Goal: Transaction & Acquisition: Purchase product/service

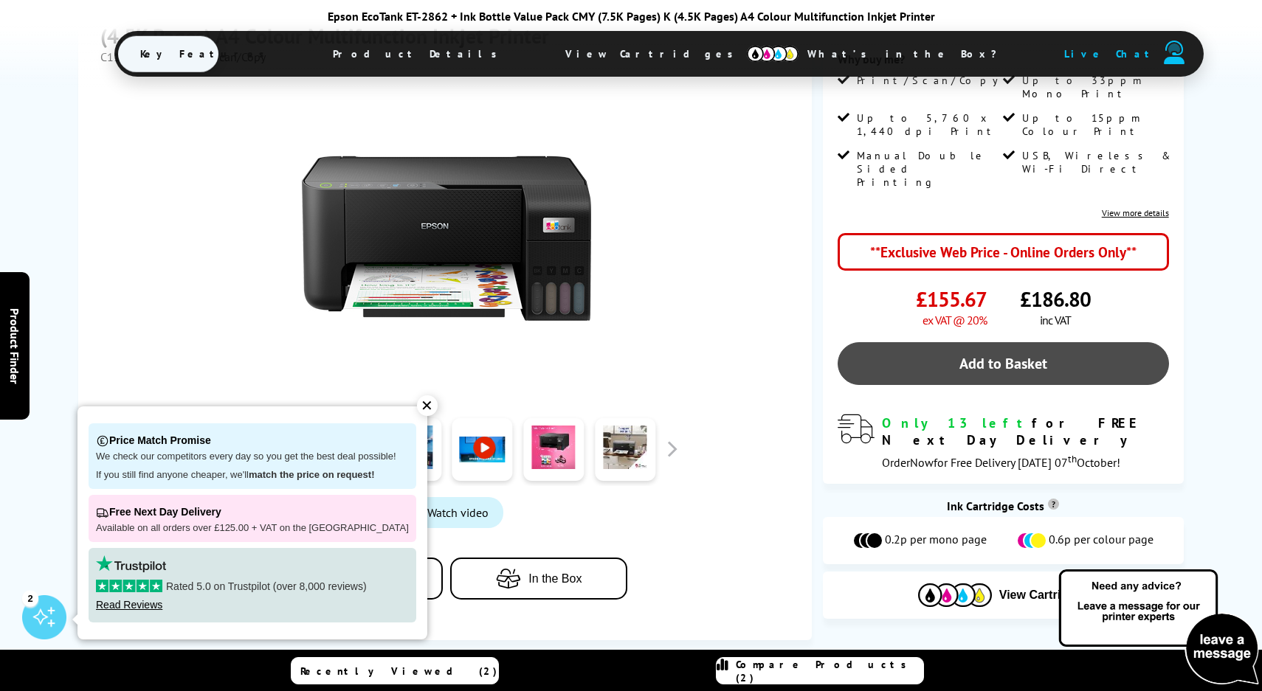
click at [953, 342] on link "Add to Basket" at bounding box center [1002, 363] width 331 height 43
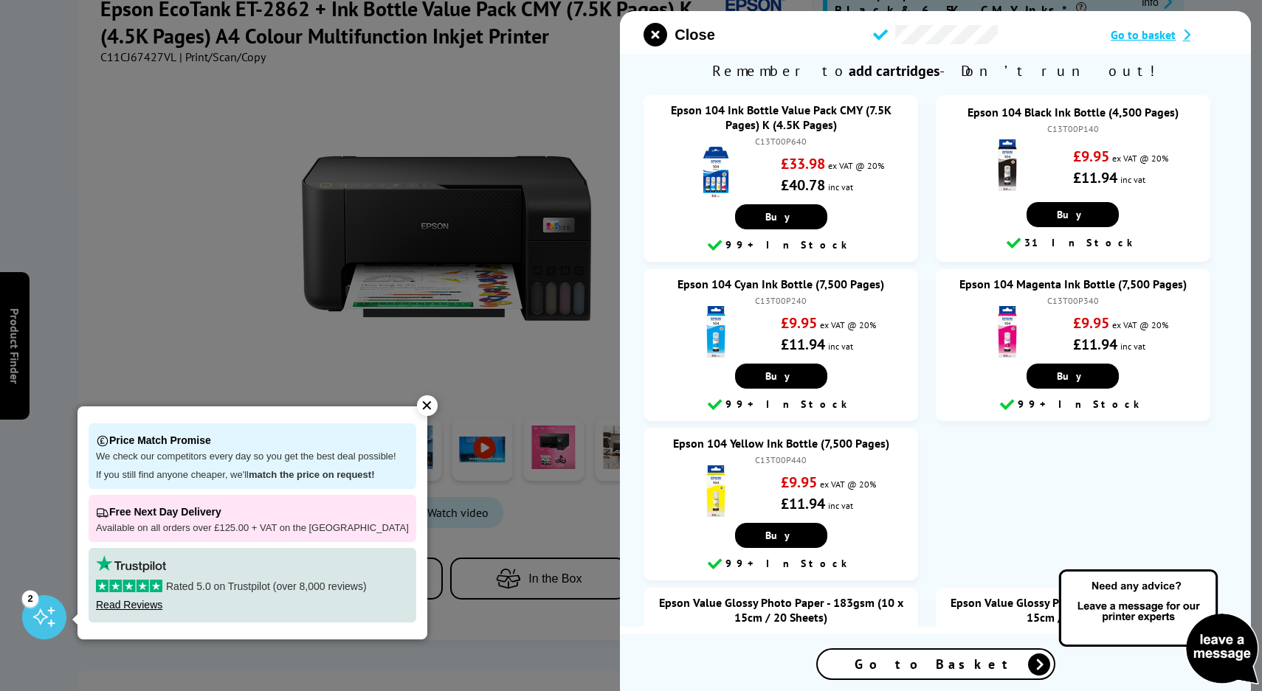
click at [951, 658] on span "Go to Basket" at bounding box center [935, 664] width 162 height 17
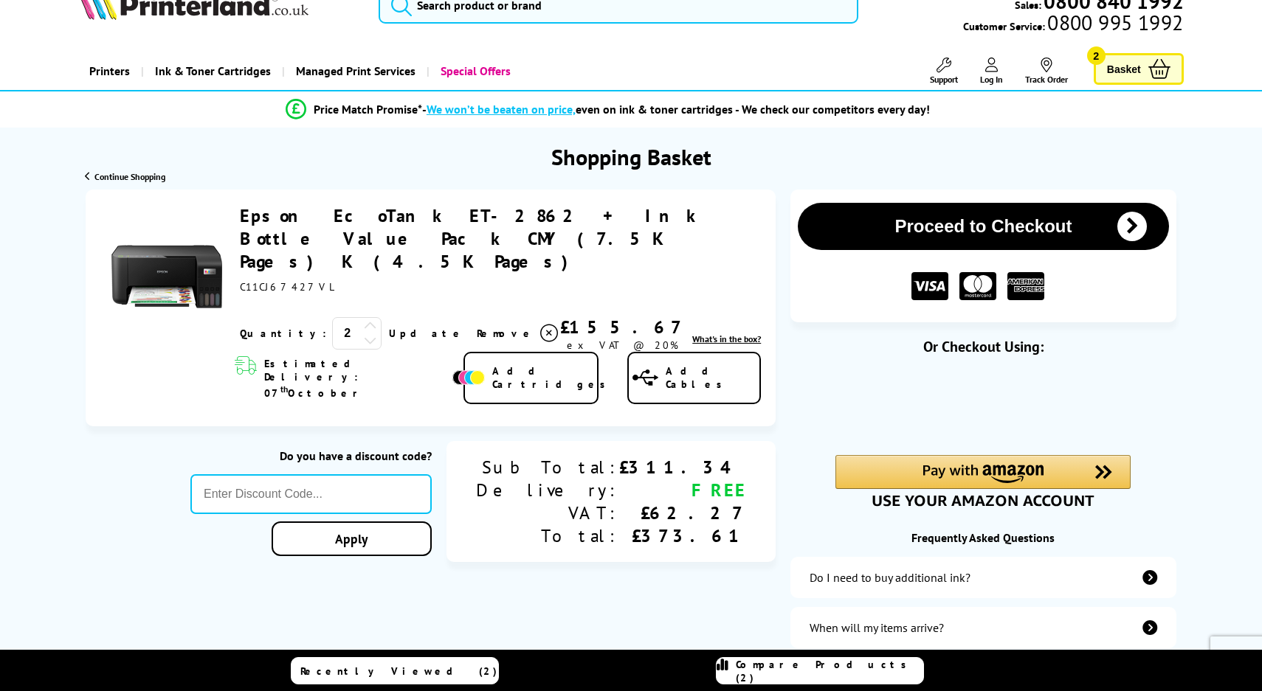
scroll to position [42, 0]
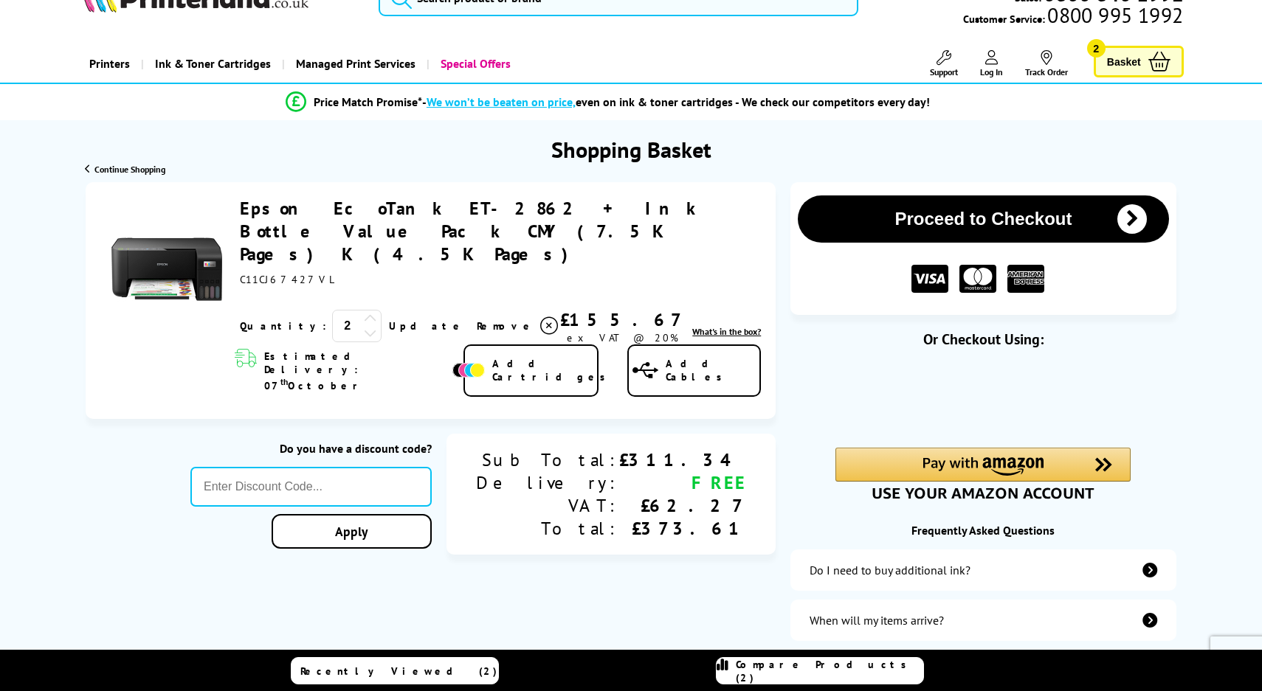
click at [364, 326] on icon at bounding box center [370, 332] width 13 height 13
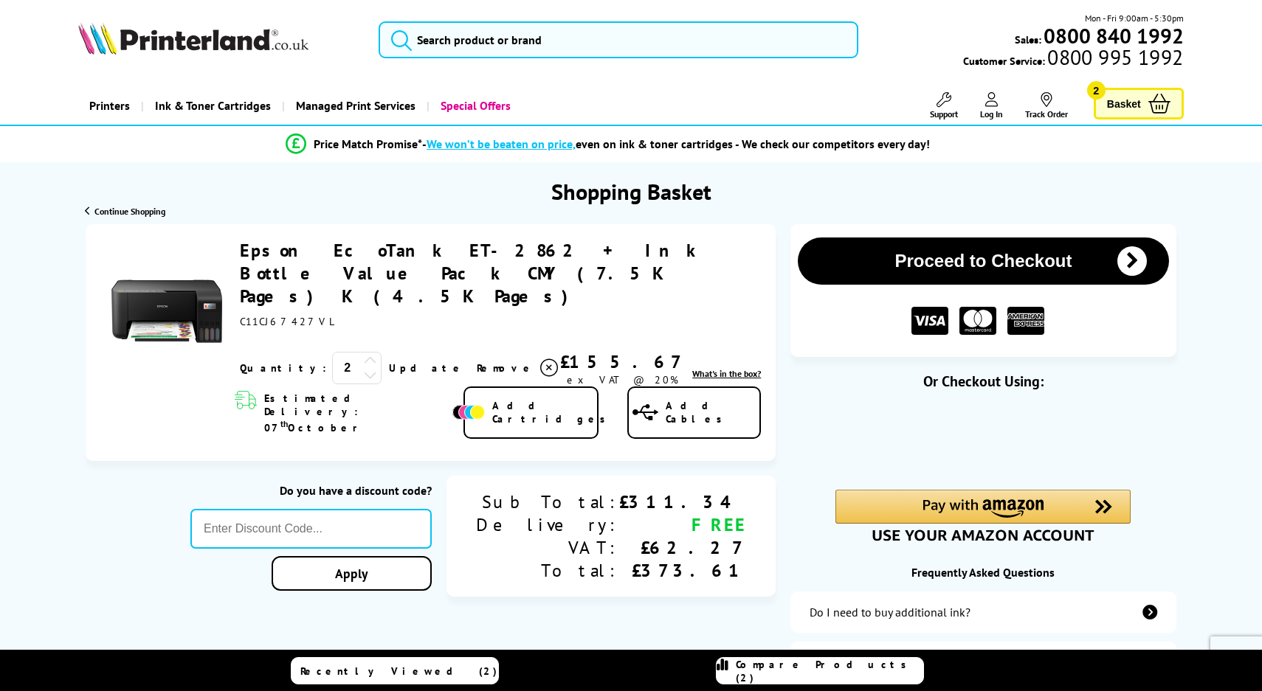
click at [389, 362] on link "Update" at bounding box center [427, 368] width 76 height 13
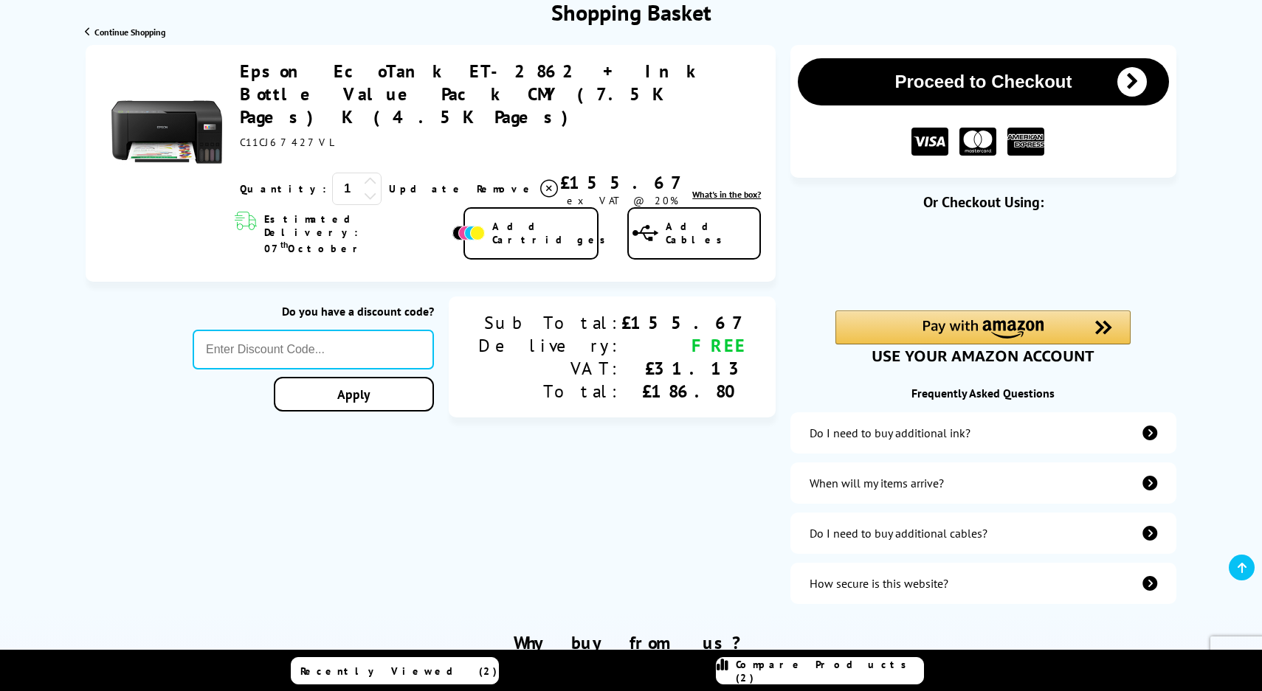
scroll to position [184, 0]
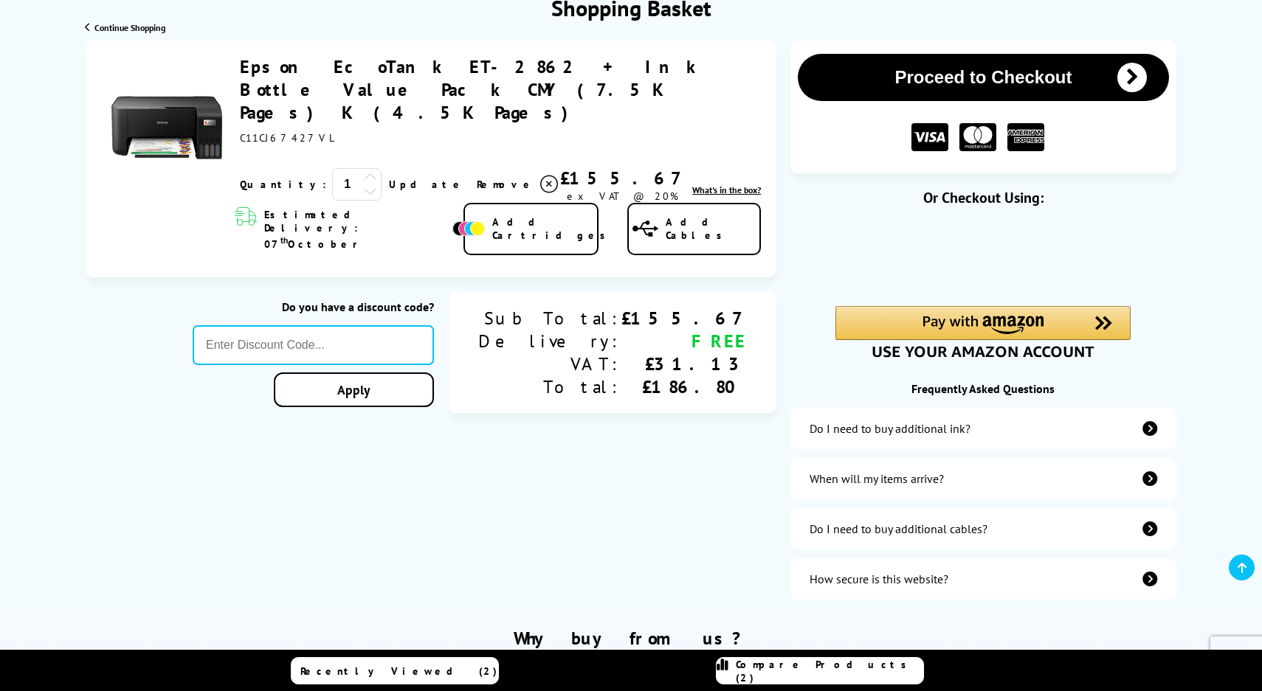
click at [1152, 432] on icon "additional-ink" at bounding box center [1149, 428] width 15 height 15
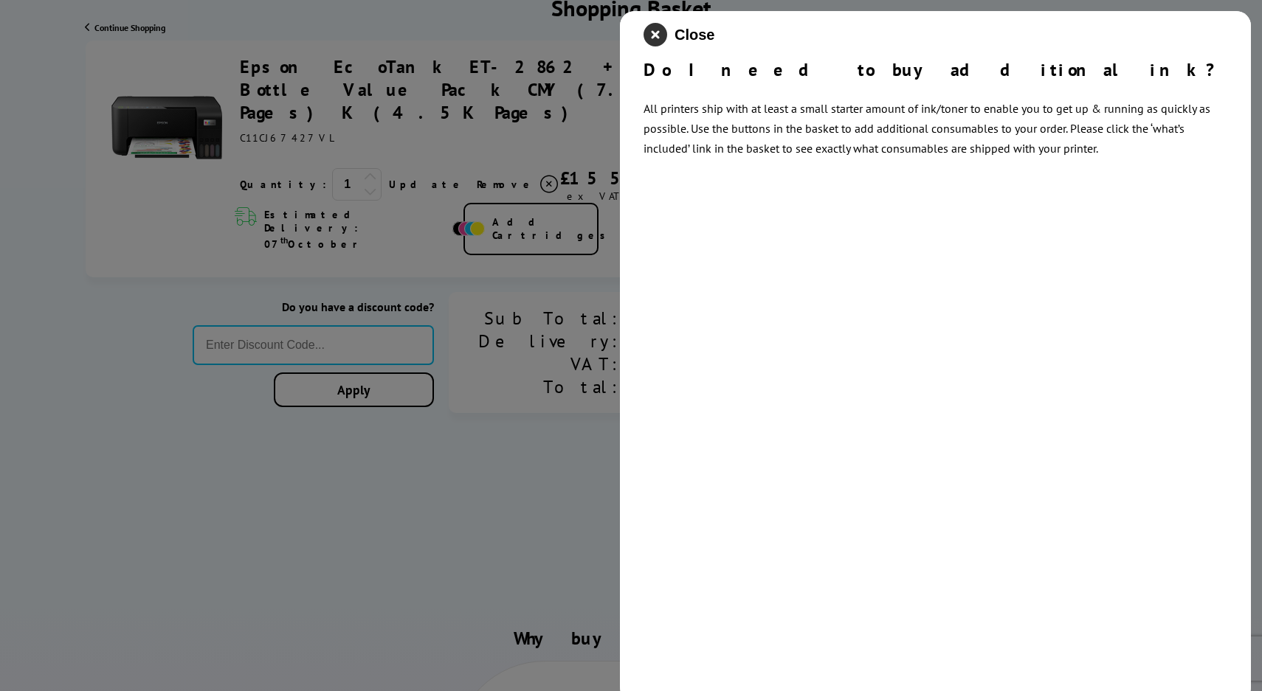
click at [653, 27] on icon "close modal" at bounding box center [655, 35] width 24 height 24
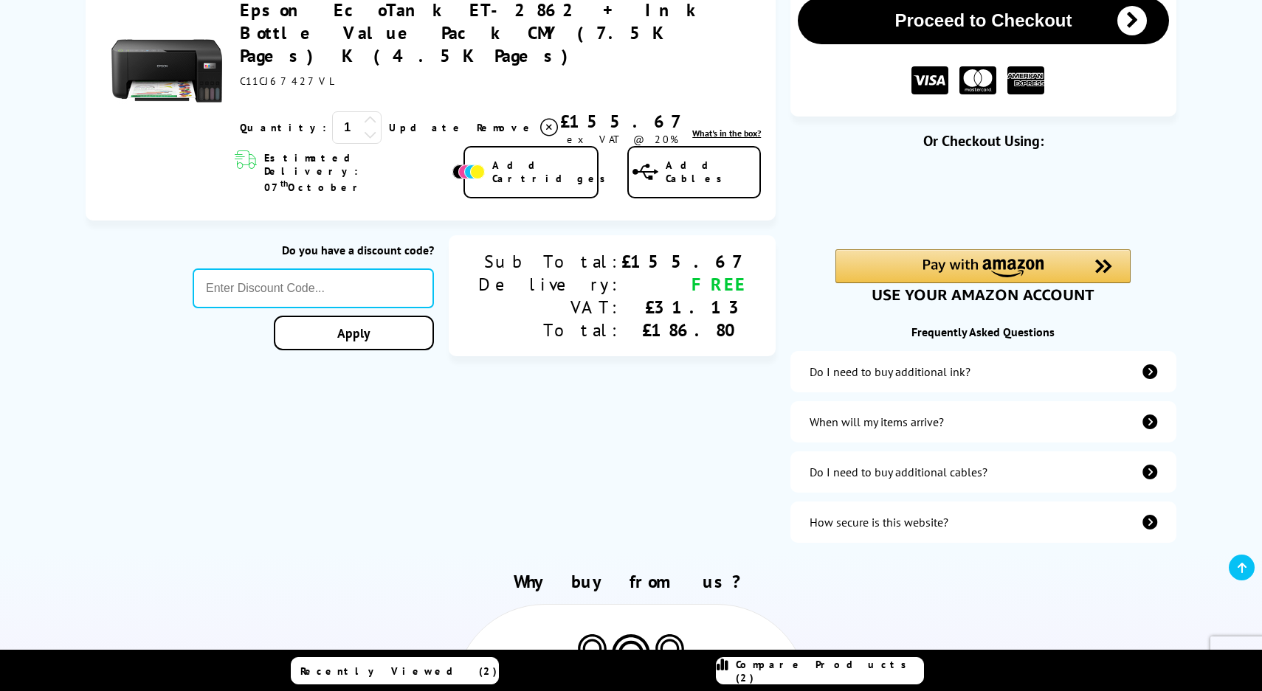
scroll to position [241, 0]
click at [1152, 477] on icon "additional-cables" at bounding box center [1149, 471] width 15 height 15
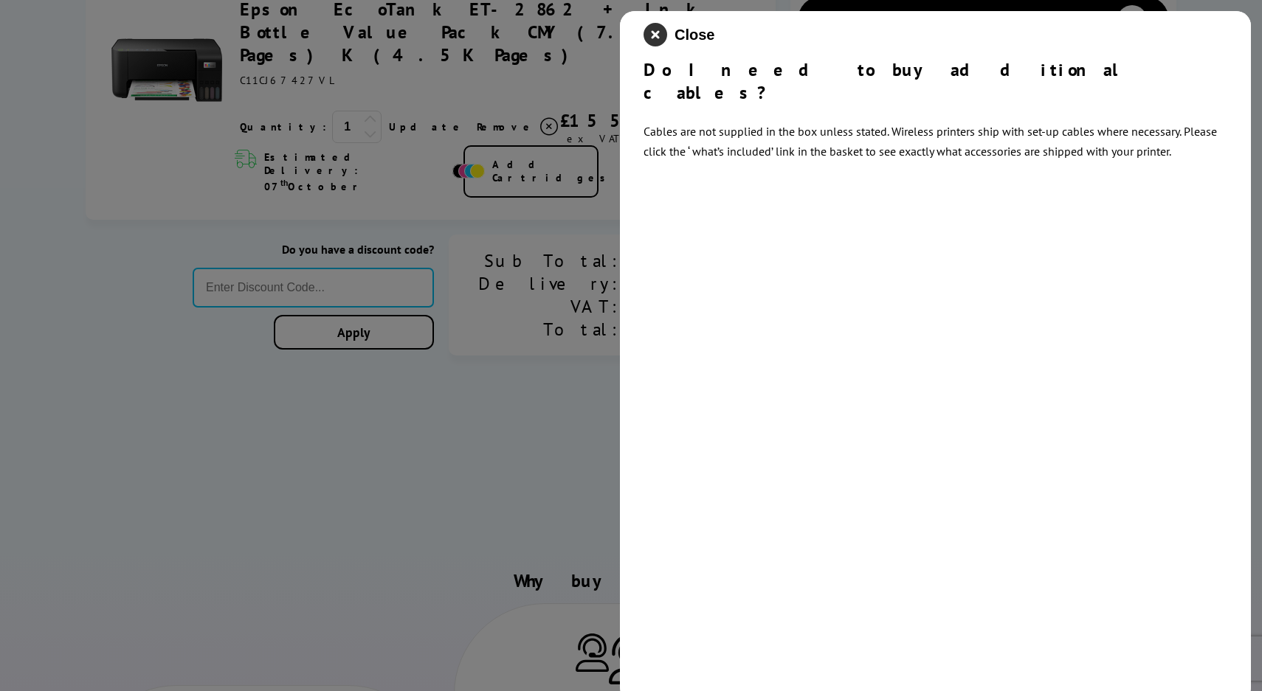
click at [656, 33] on icon "close modal" at bounding box center [655, 35] width 24 height 24
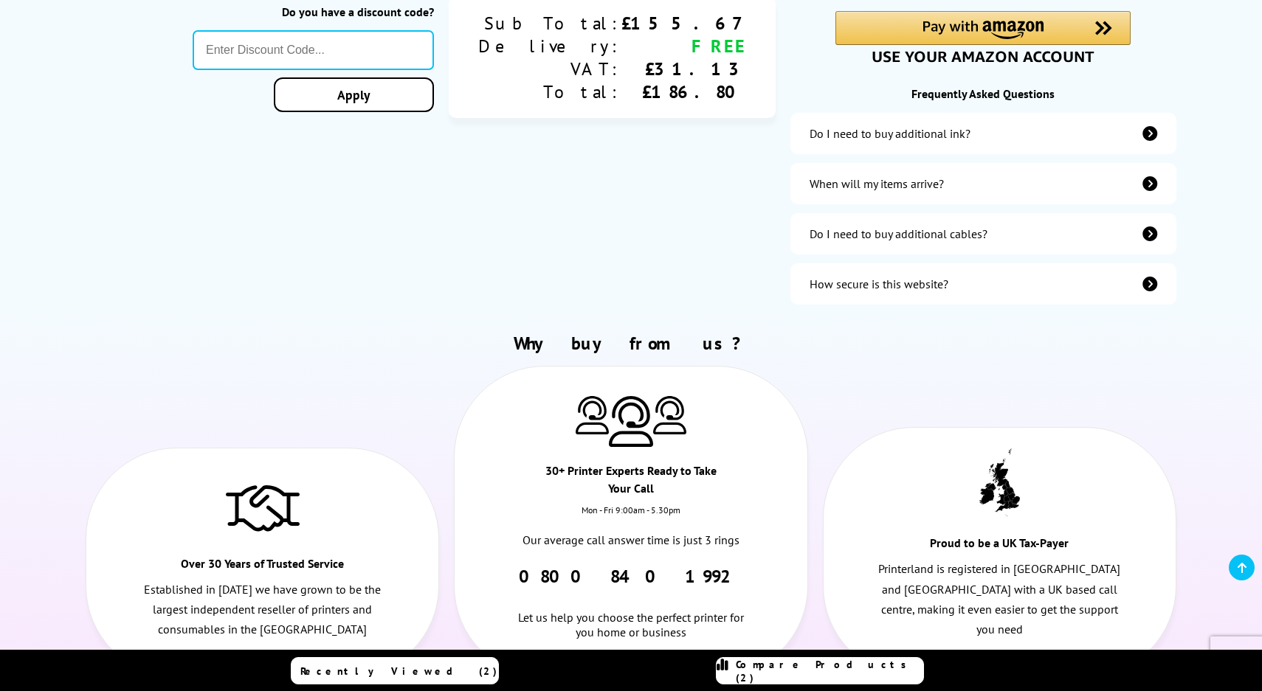
scroll to position [484, 0]
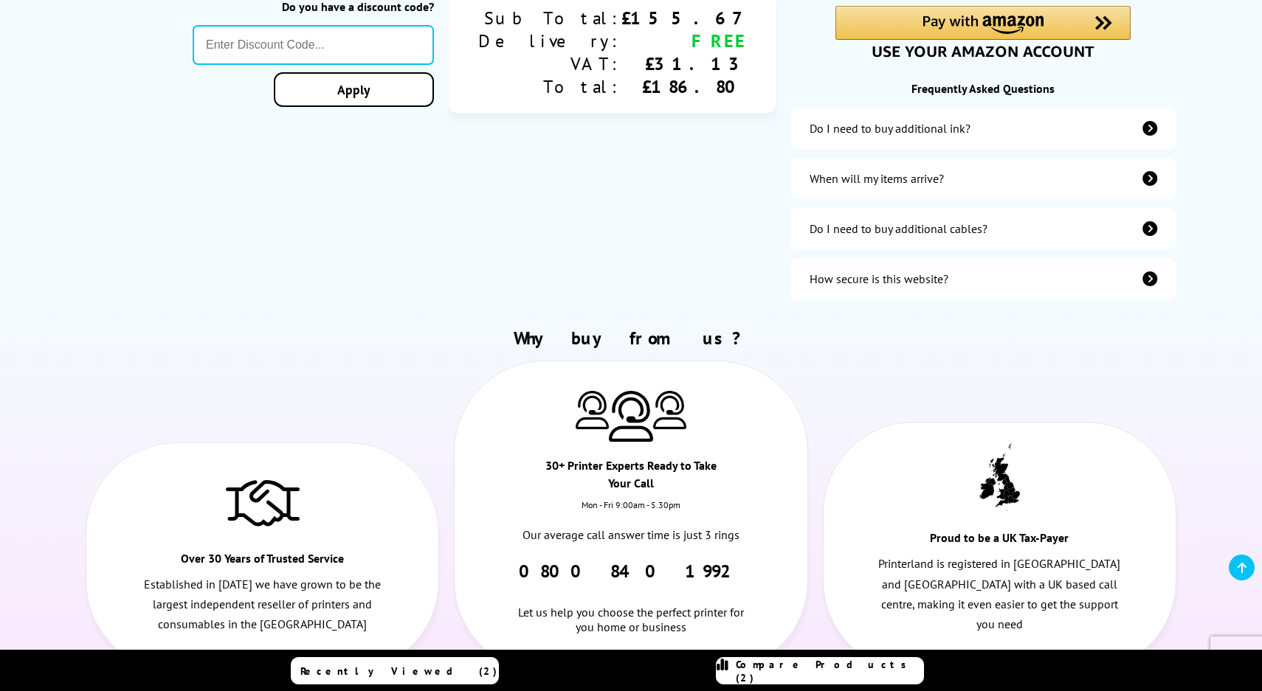
click at [1149, 280] on icon "secure-website" at bounding box center [1149, 279] width 15 height 15
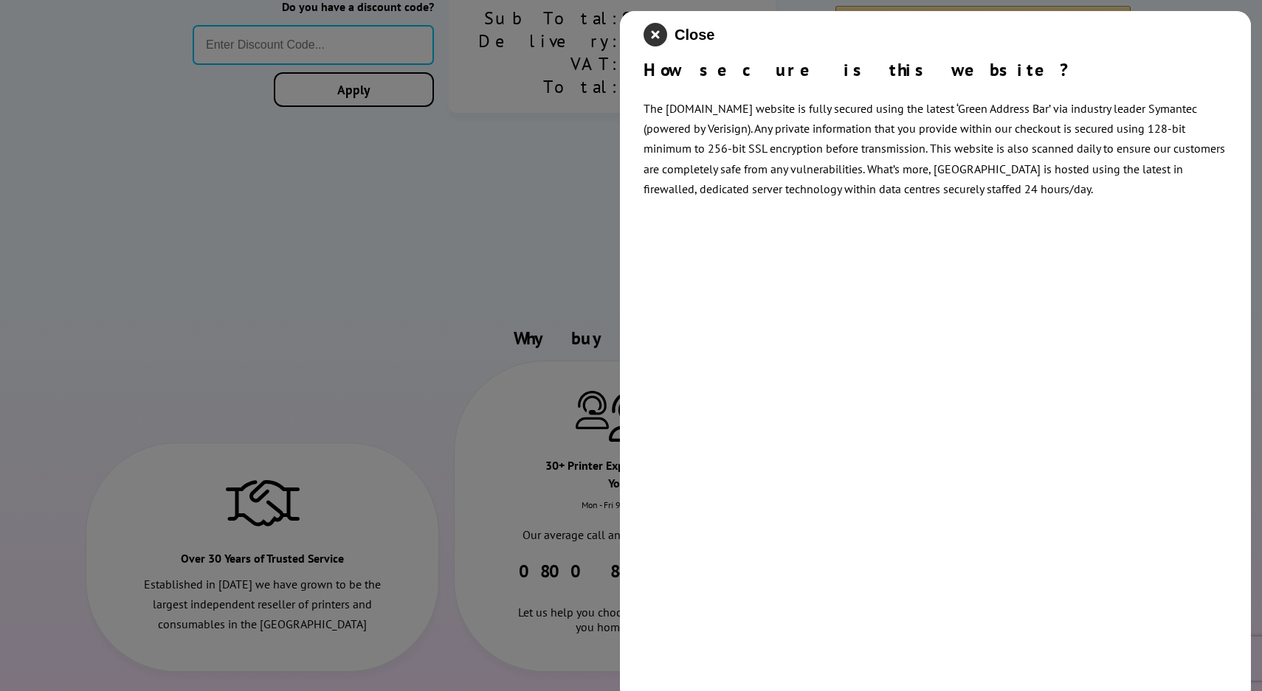
click at [654, 32] on icon "close modal" at bounding box center [655, 35] width 24 height 24
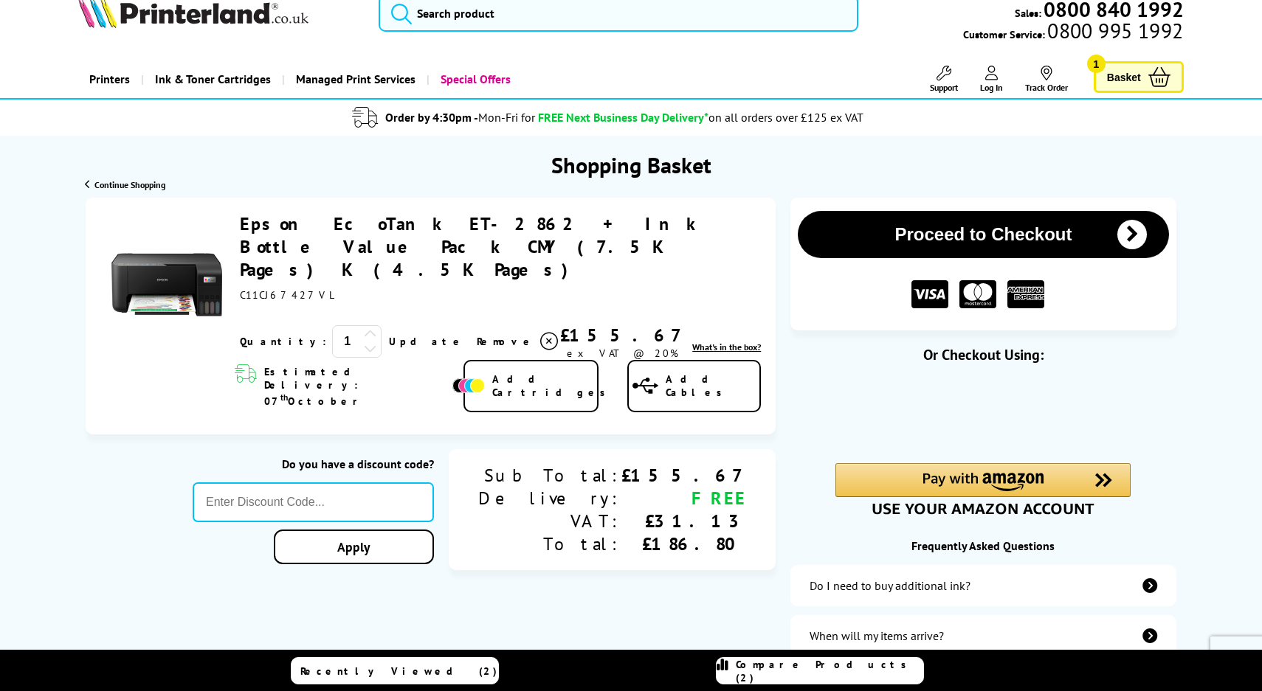
scroll to position [43, 0]
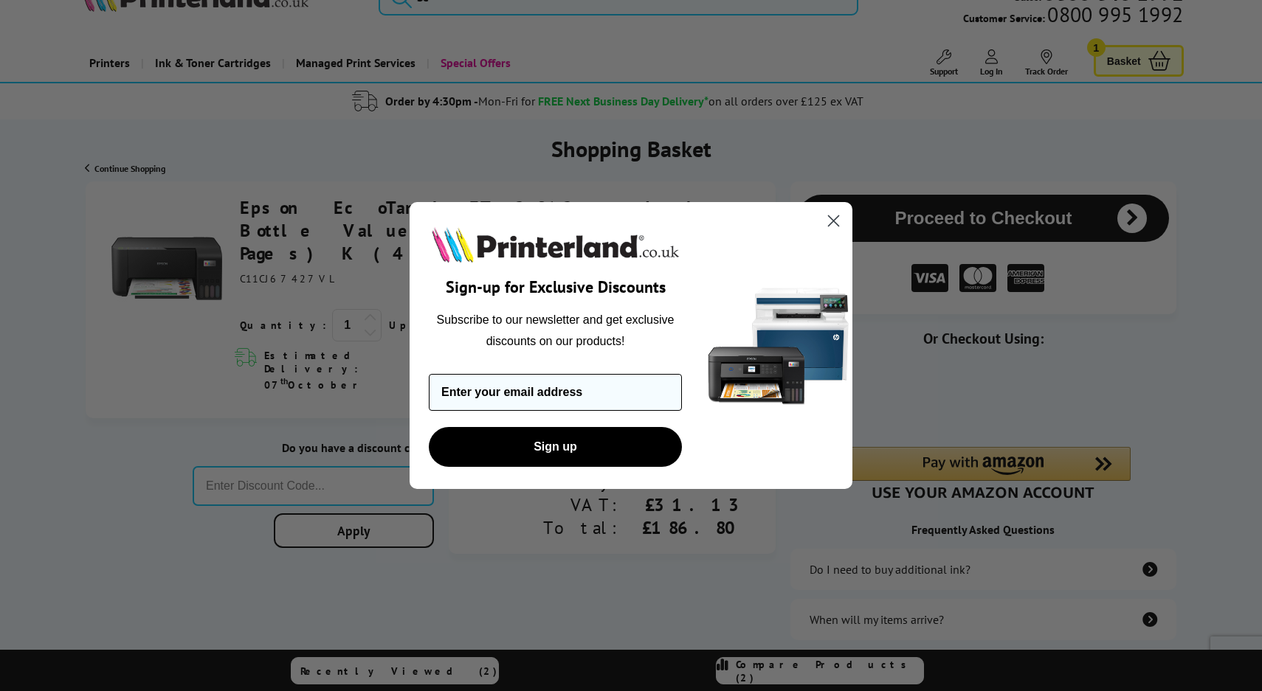
click at [620, 390] on input "Enter your email address" at bounding box center [555, 392] width 253 height 37
type input "tugcebryant@gmail.com"
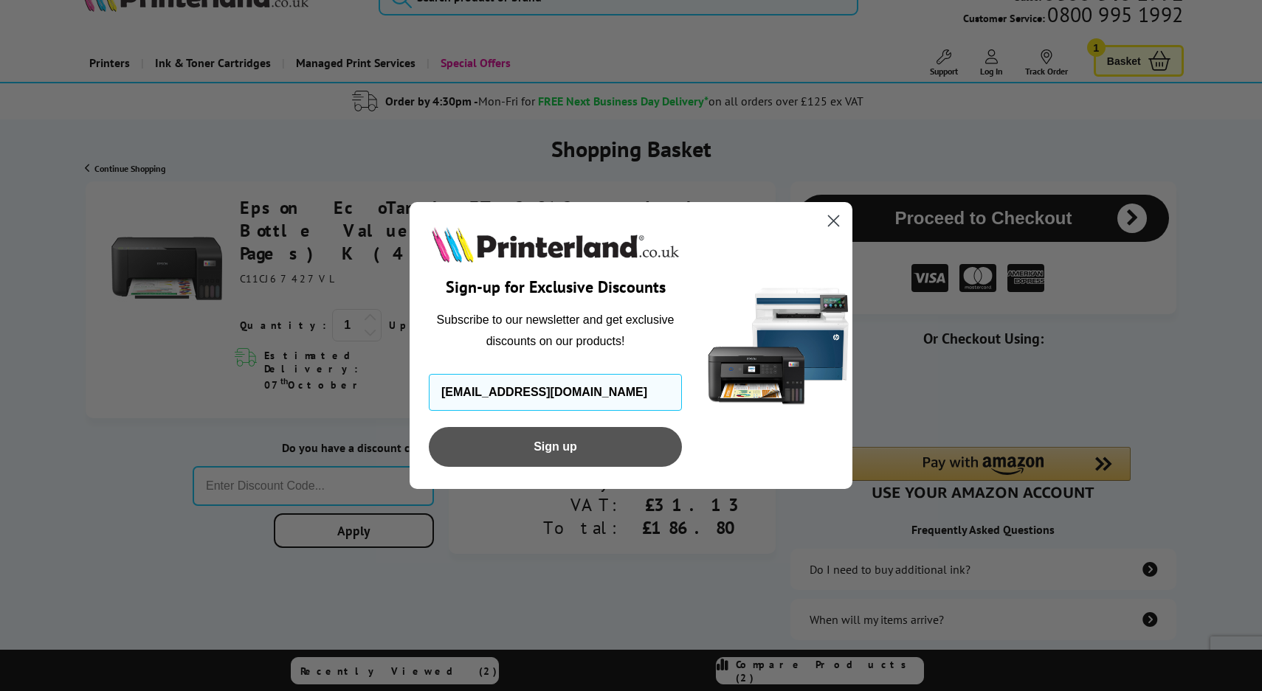
click at [600, 457] on button "Sign up" at bounding box center [555, 447] width 253 height 40
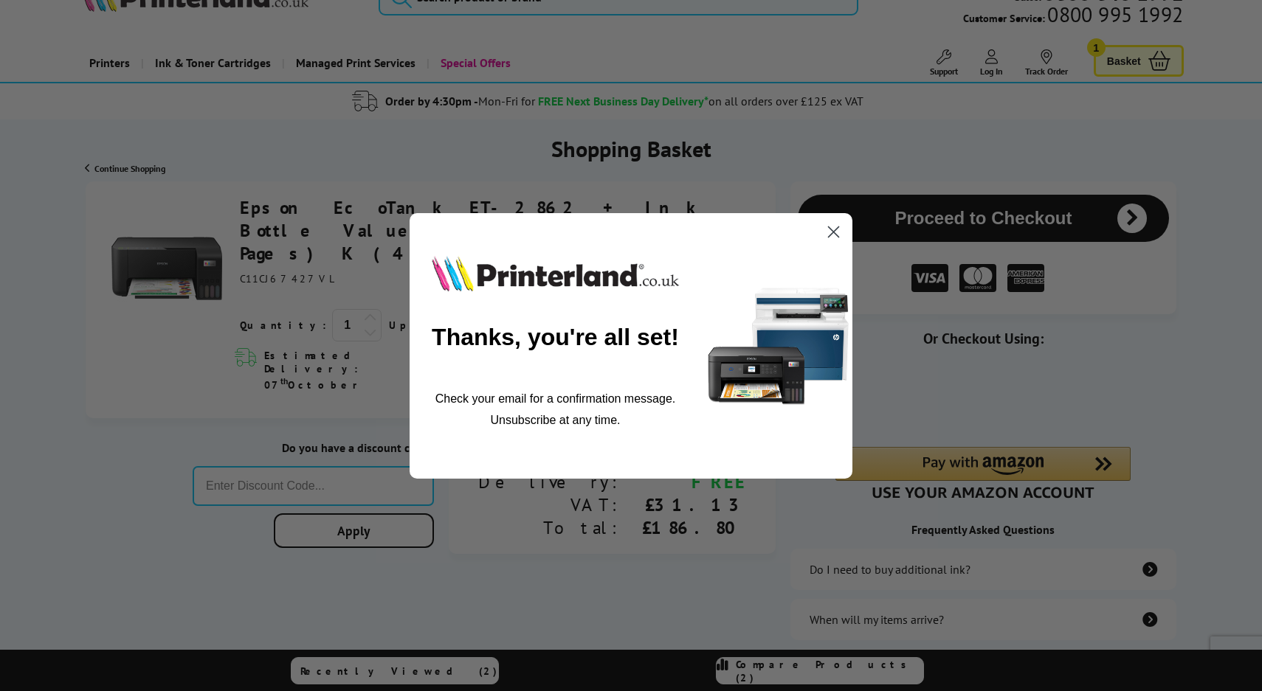
click at [837, 229] on circle "Close dialog" at bounding box center [833, 231] width 24 height 24
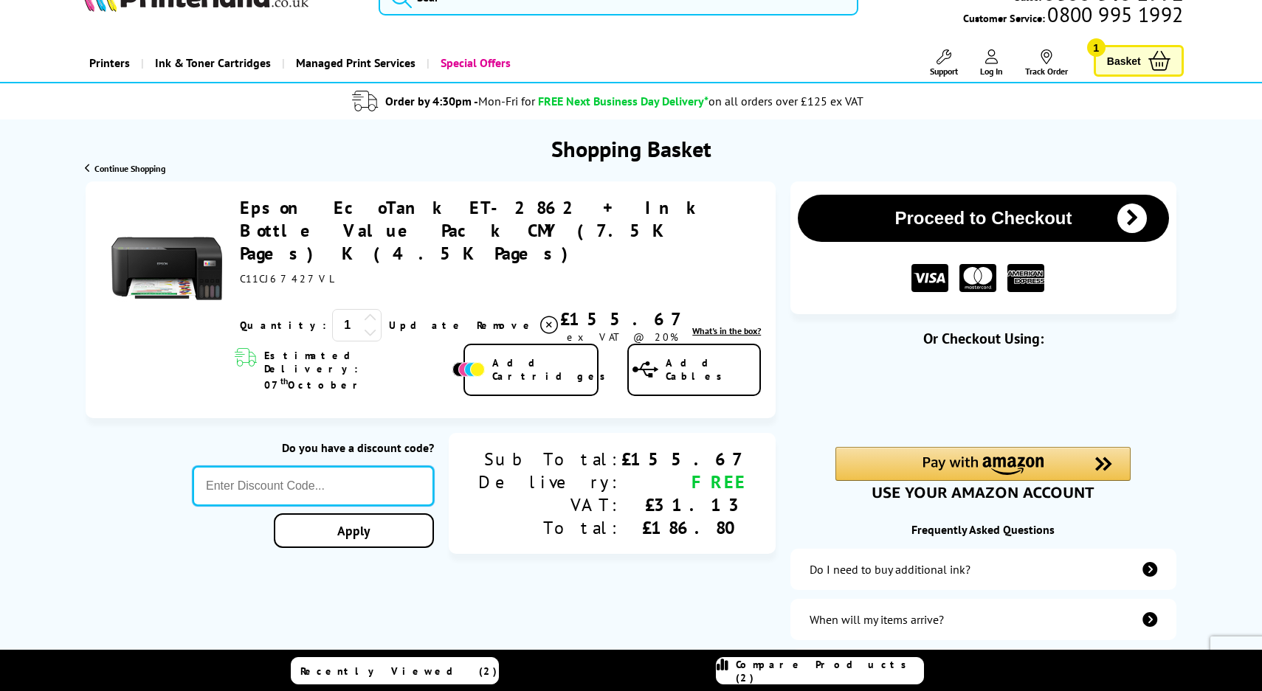
click at [397, 466] on input "text" at bounding box center [313, 486] width 241 height 40
paste input "WELCOME5"
type input "WELCOME5"
click at [412, 486] on div "Proceed to Checkout Shopping Basket ex VAT @ 20% 1 Update ex VAT @ 20%" at bounding box center [631, 466] width 1262 height 569
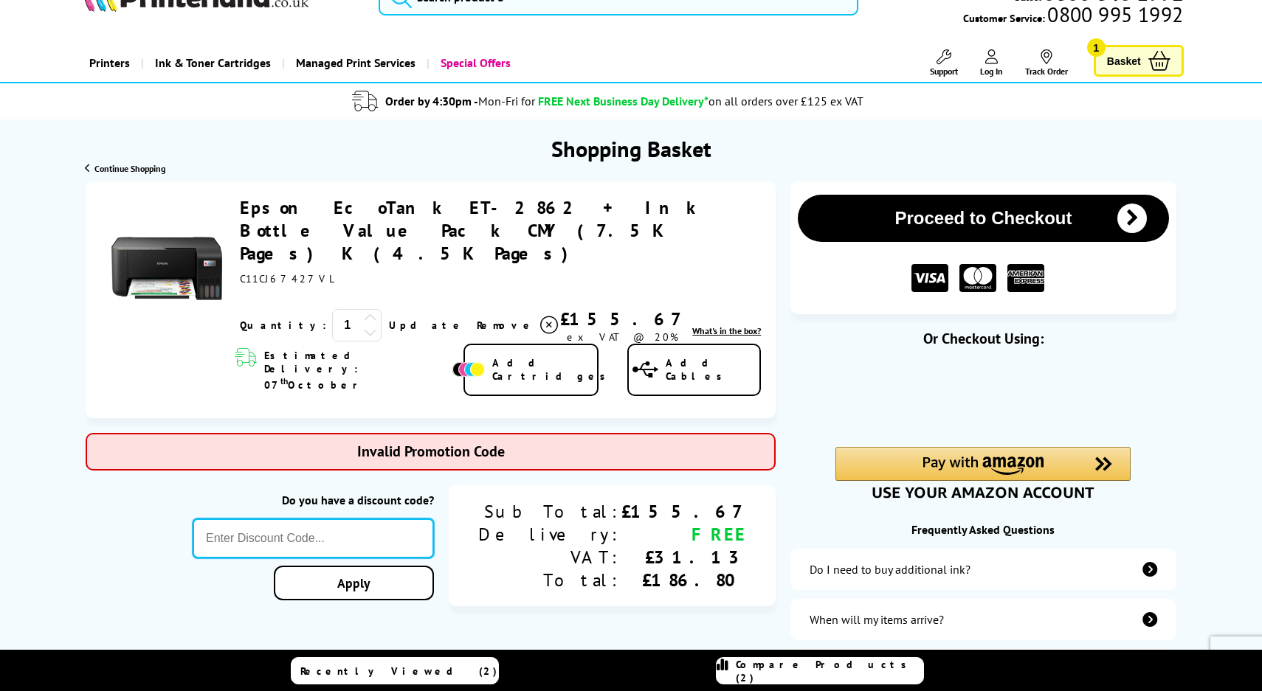
click at [430, 519] on input "text" at bounding box center [313, 539] width 241 height 40
type input "WELCOME5"
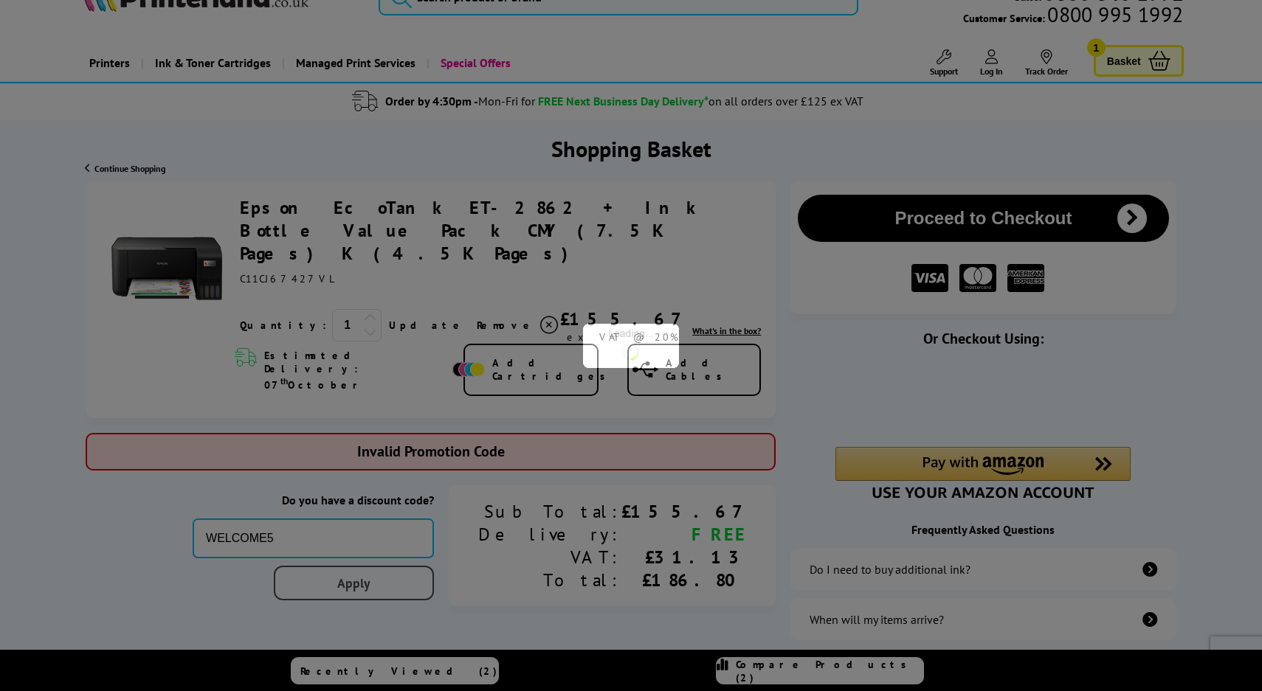
click at [451, 542] on div "Proceed to Checkout Shopping Basket ex VAT @ 20% 1 Update ex VAT @ 20%" at bounding box center [631, 466] width 1262 height 569
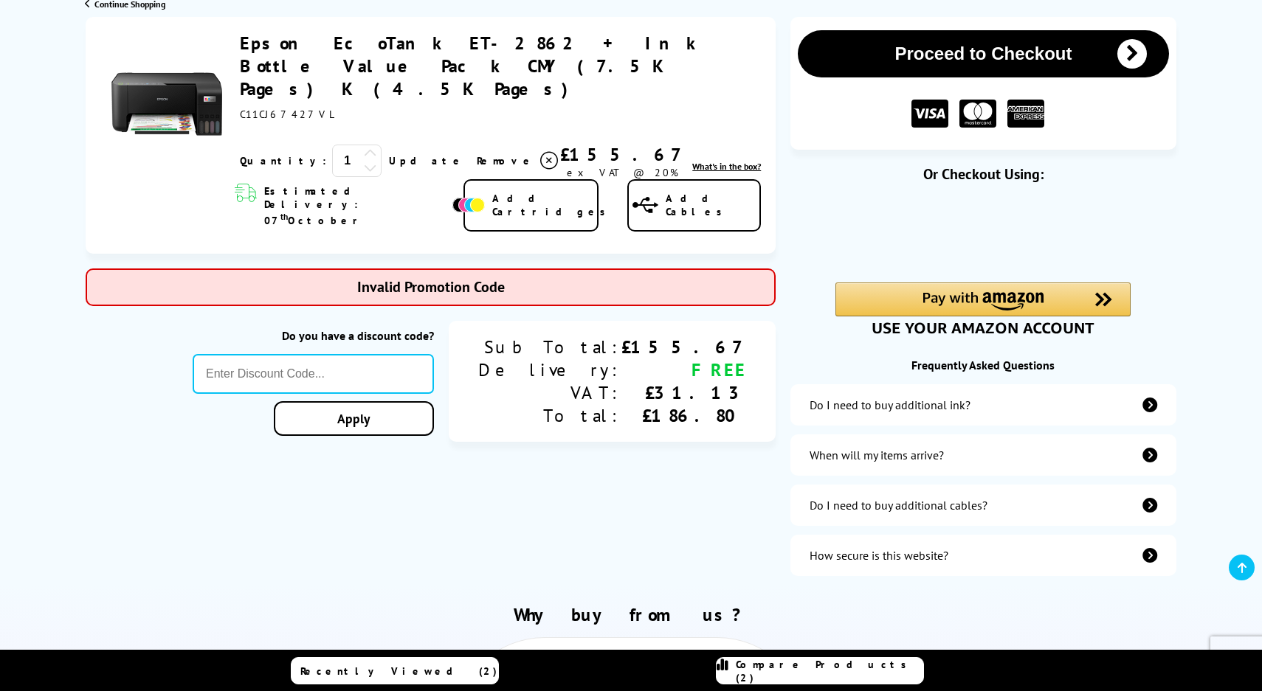
scroll to position [210, 0]
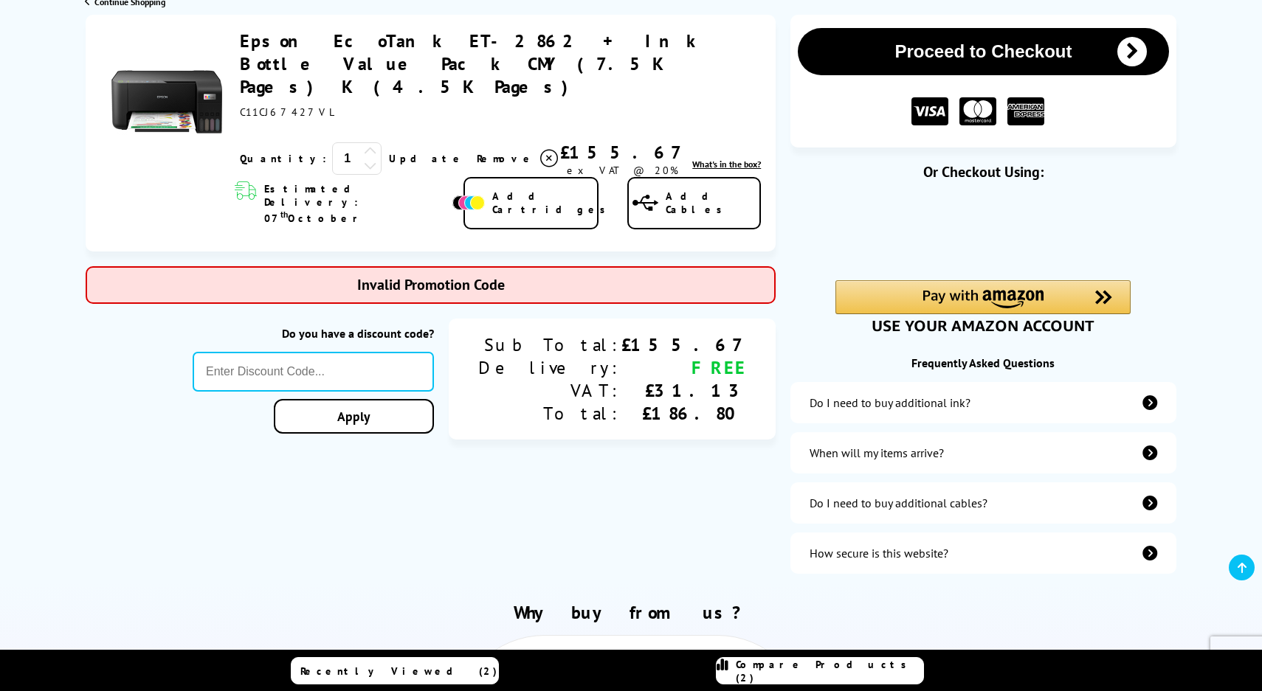
click at [1127, 63] on icon "submit" at bounding box center [1132, 52] width 30 height 30
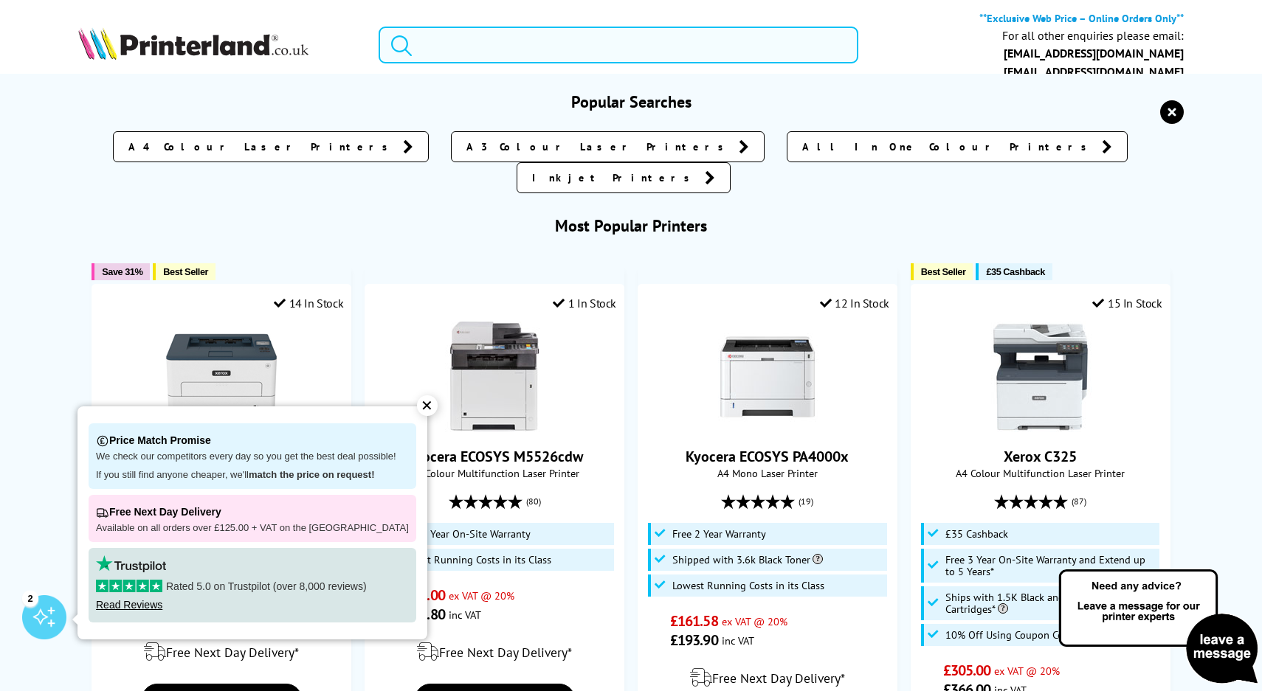
click at [655, 50] on input "search" at bounding box center [619, 45] width 480 height 37
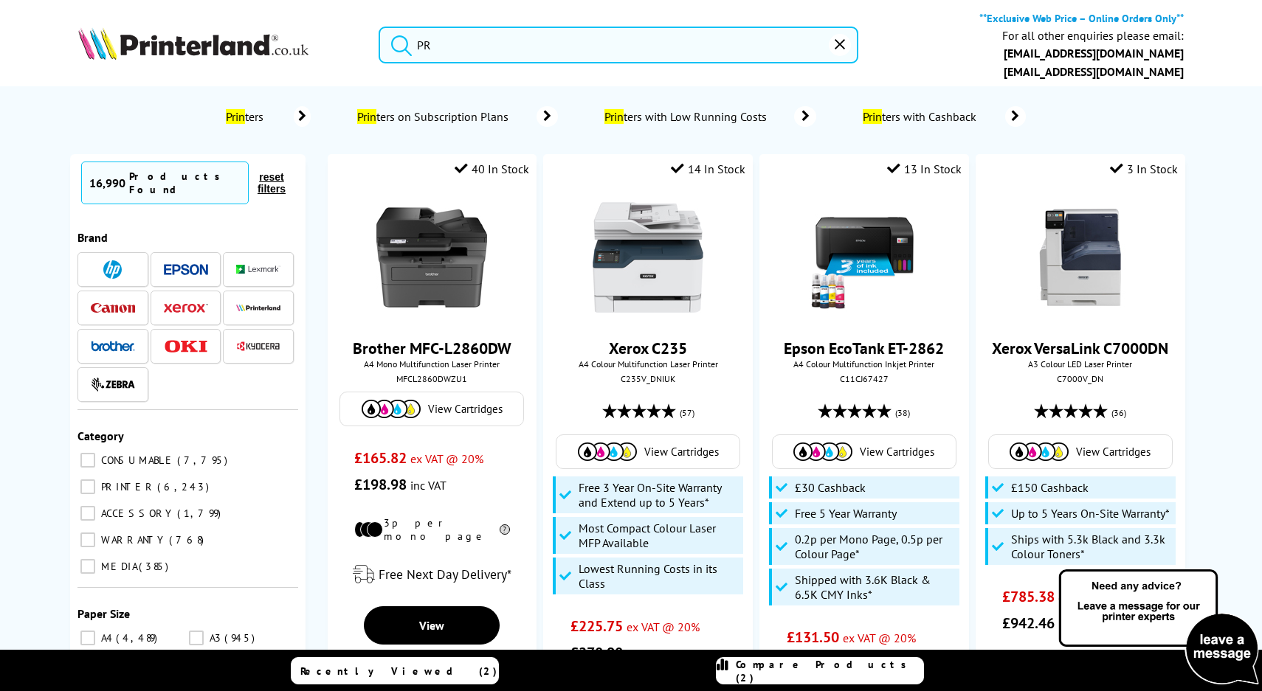
type input "P"
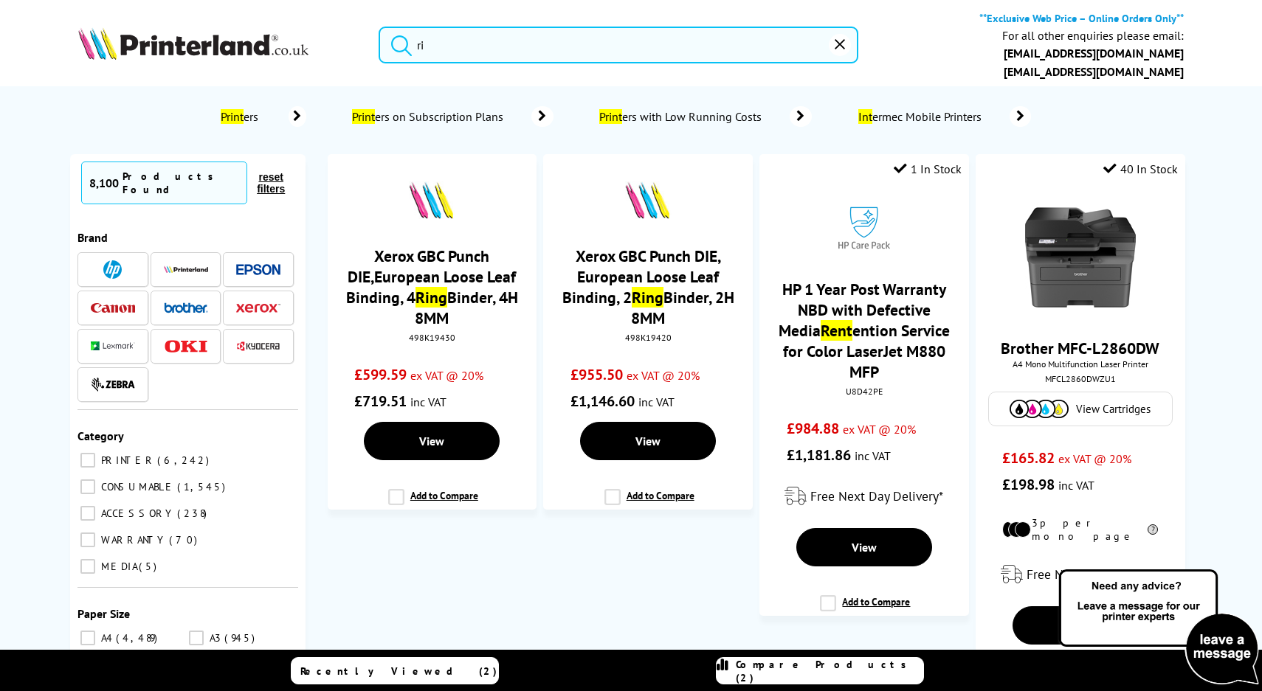
type input "r"
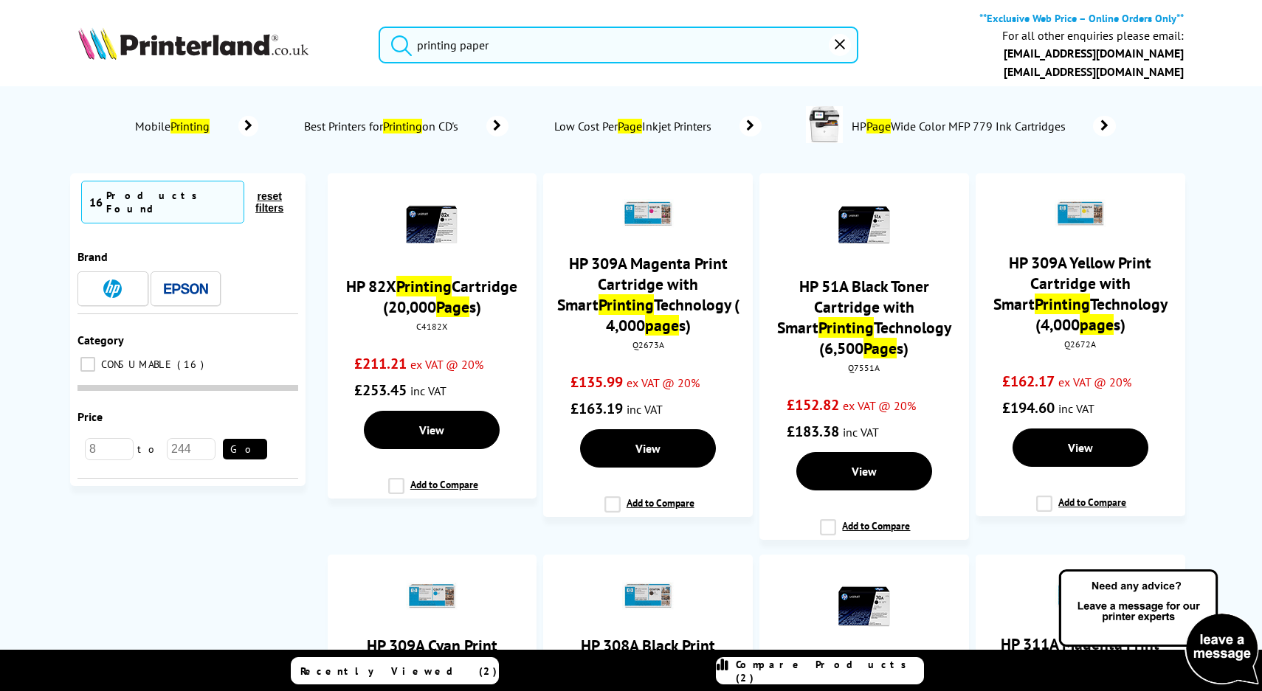
click at [379, 27] on button "submit" at bounding box center [397, 43] width 37 height 32
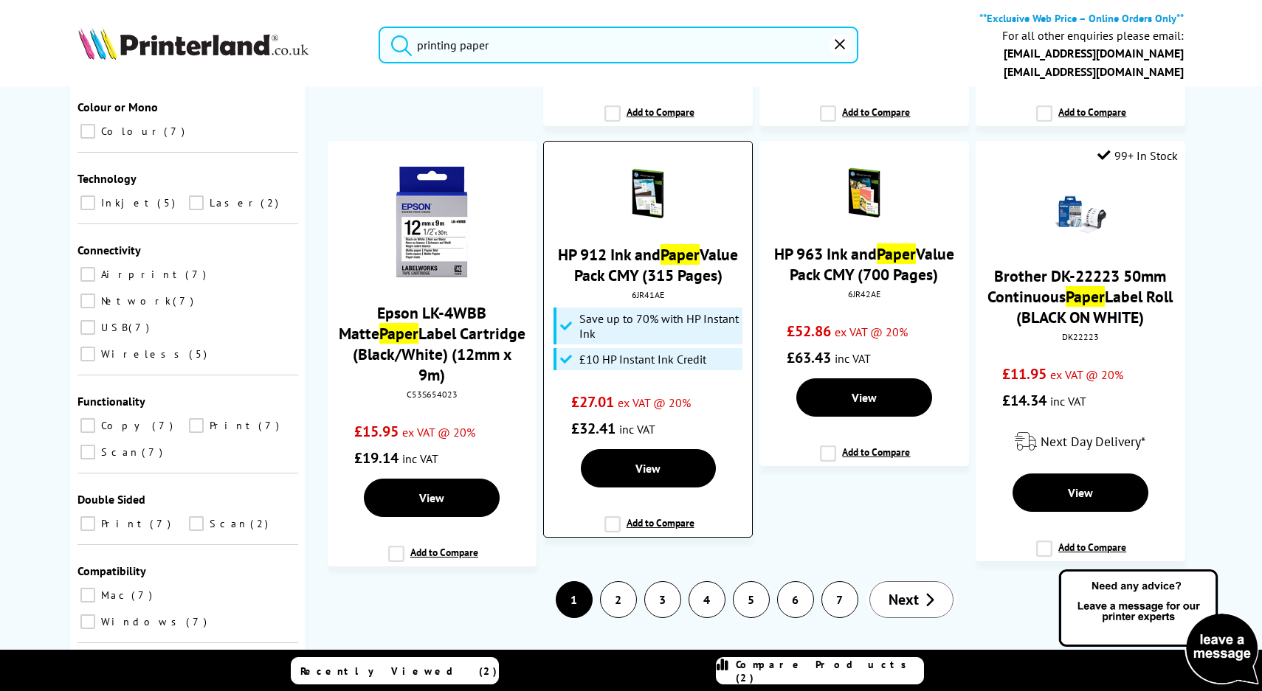
scroll to position [1590, 0]
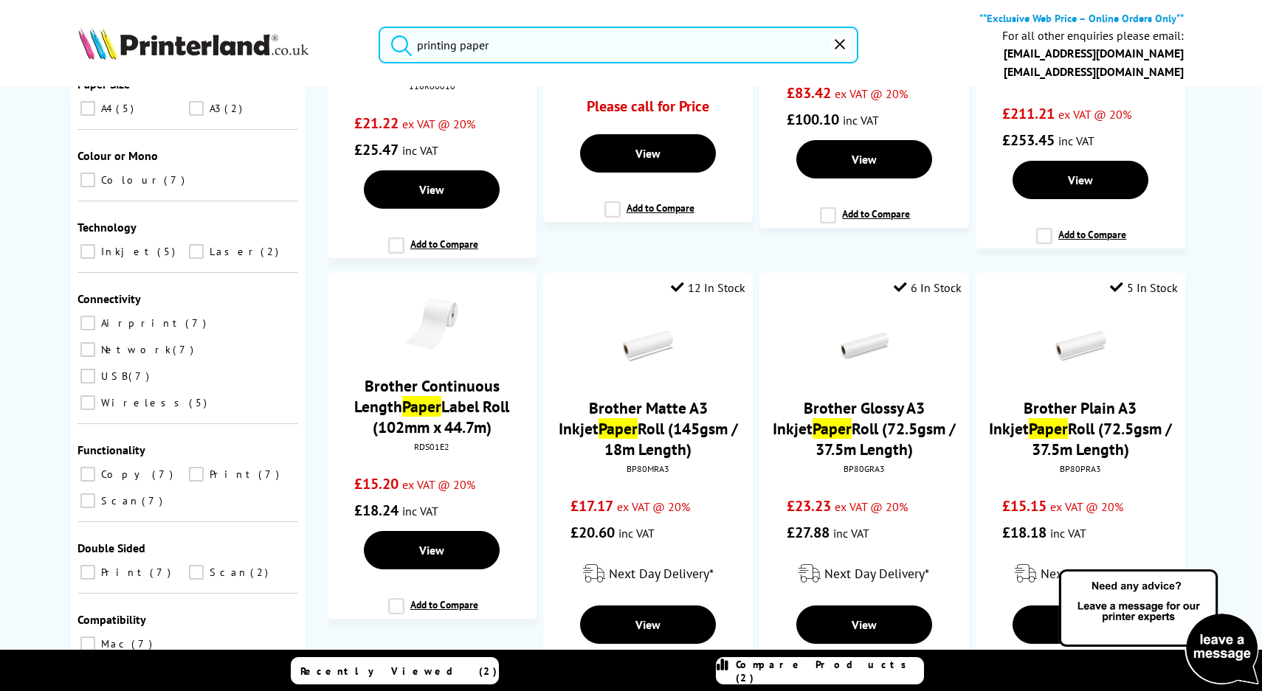
click at [460, 43] on input "printing paper" at bounding box center [619, 45] width 480 height 37
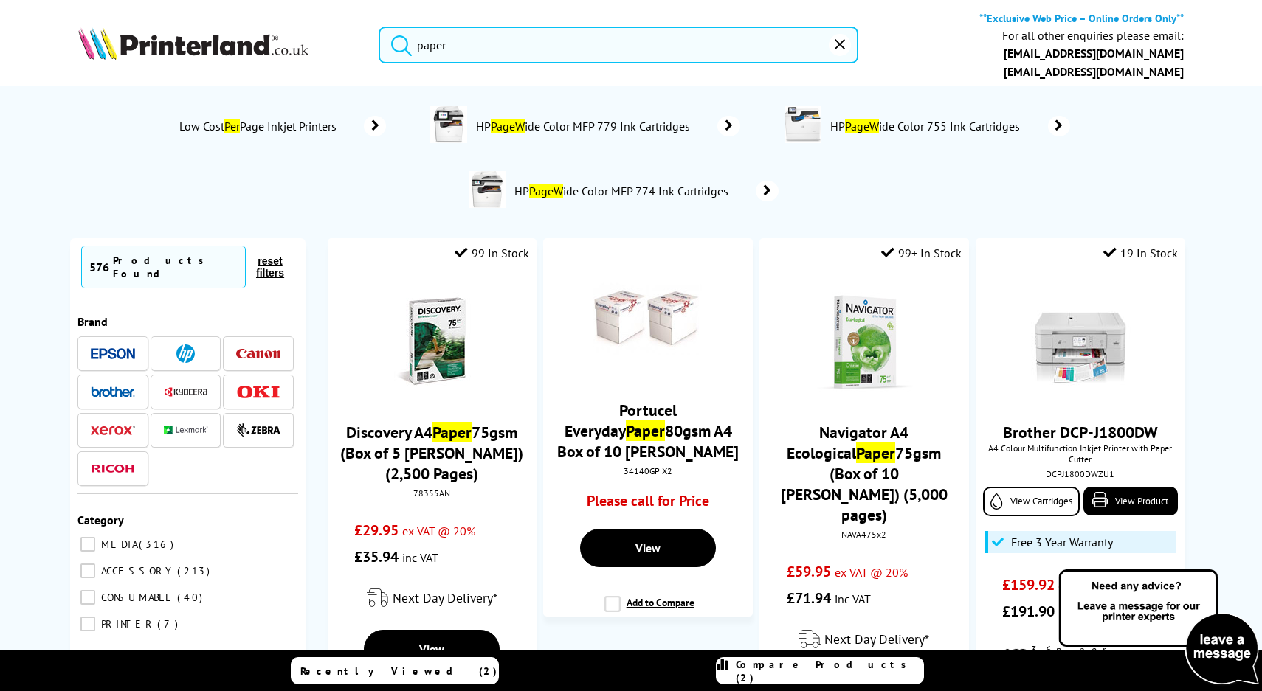
type input "paper"
click at [379, 27] on button "submit" at bounding box center [397, 43] width 37 height 32
